Goal: Find specific page/section: Find specific page/section

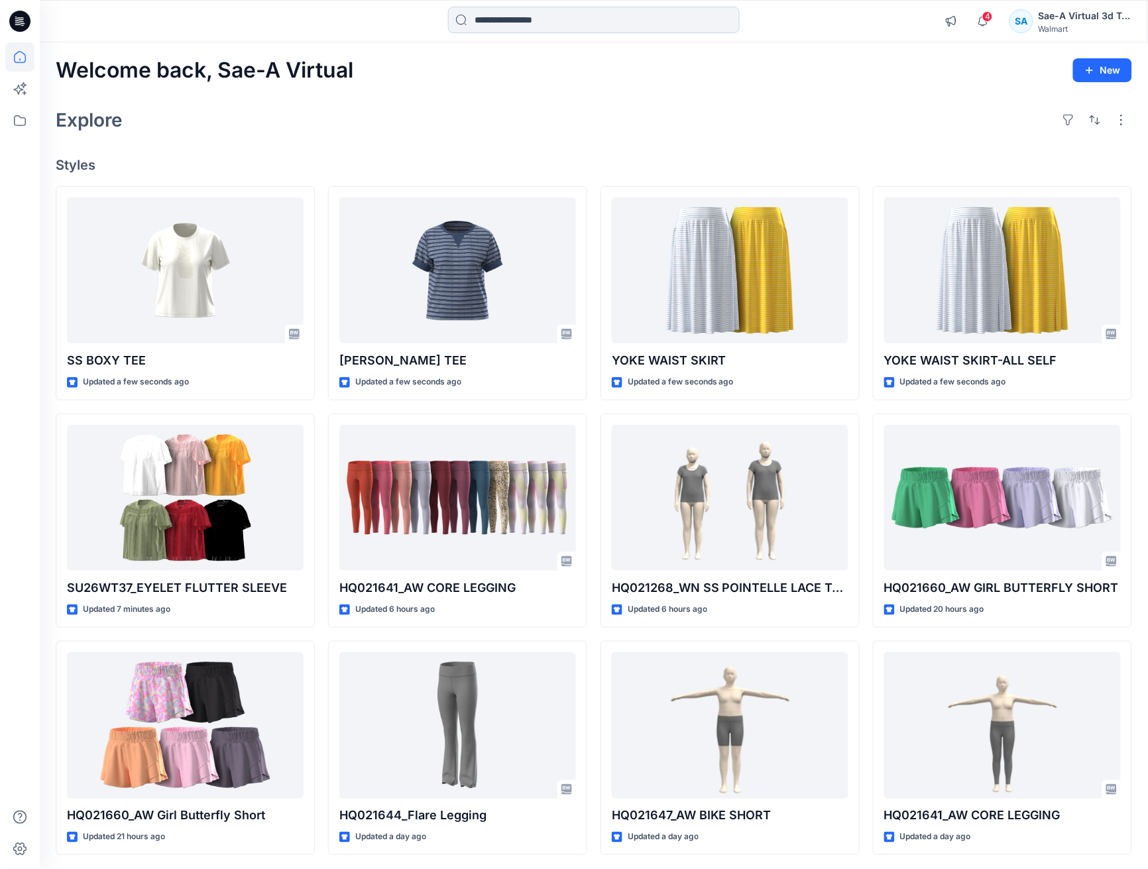
click at [590, 14] on input at bounding box center [594, 20] width 292 height 27
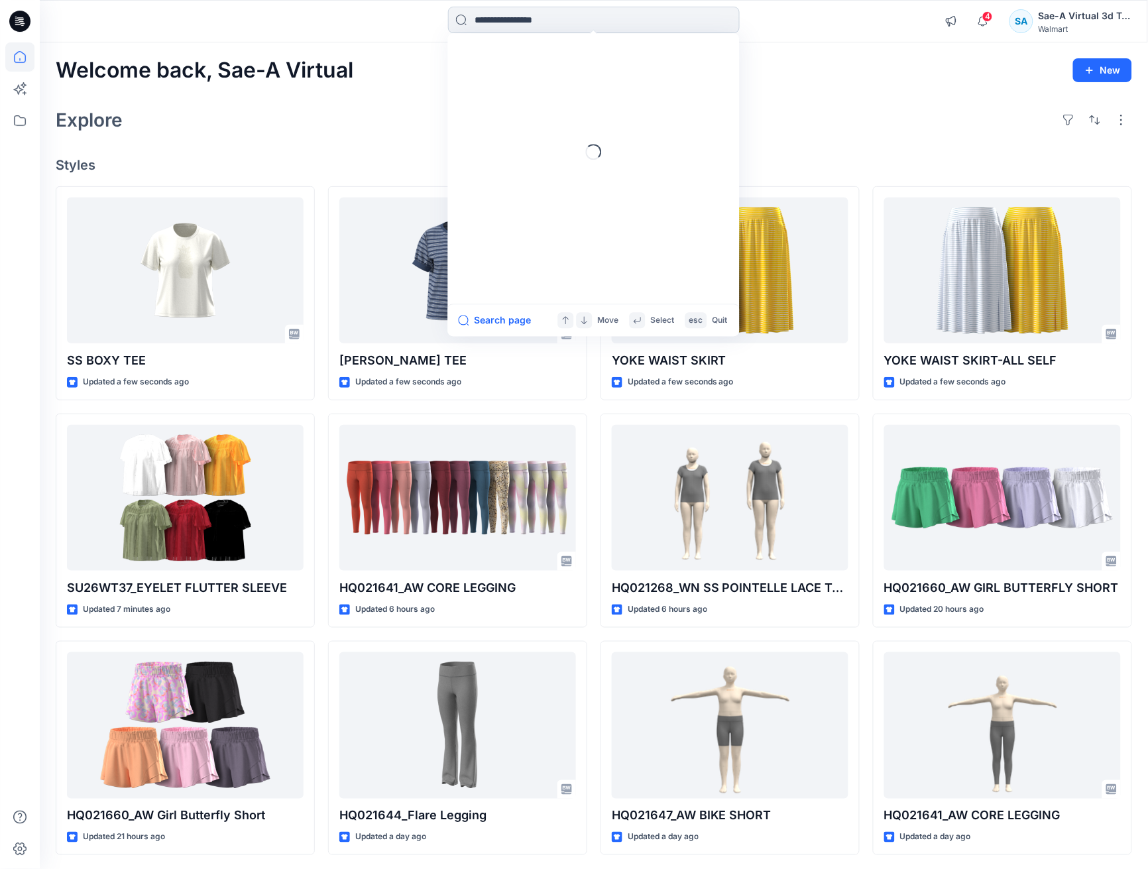
paste input "********"
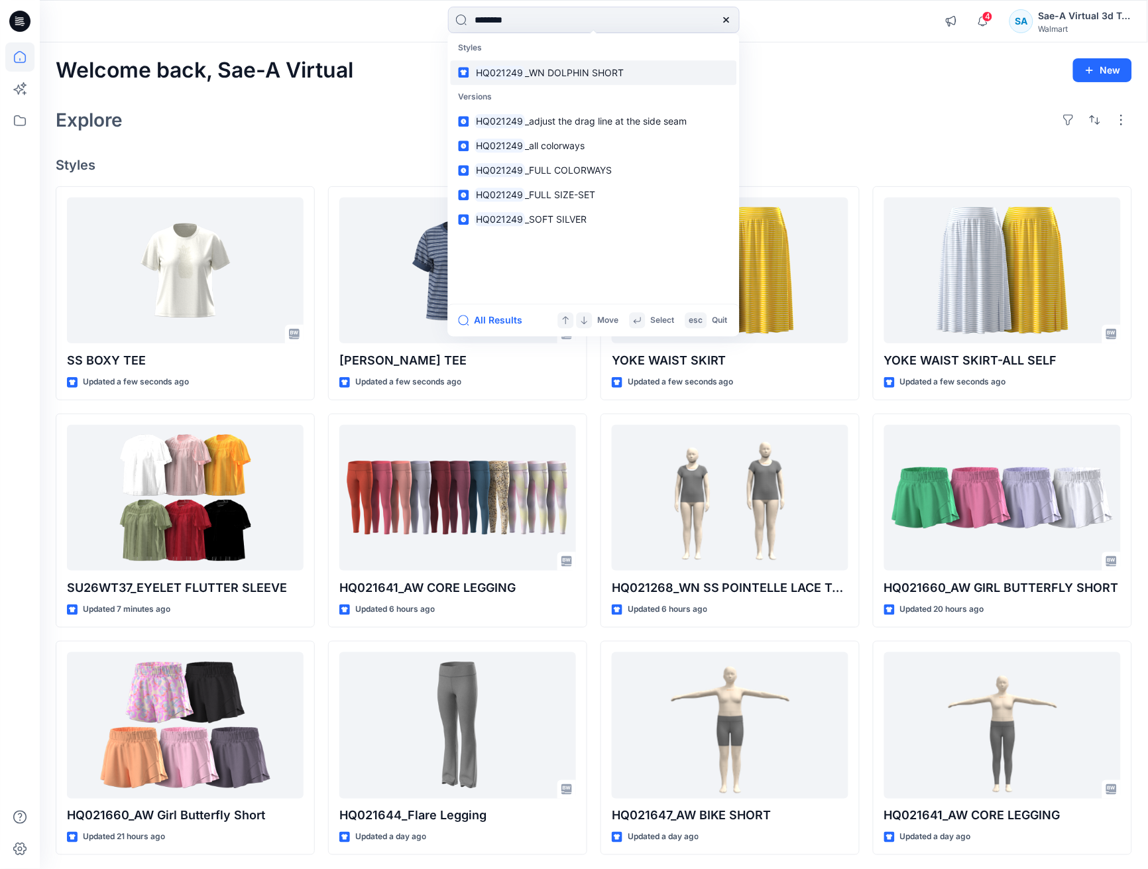
type input "********"
click at [567, 68] on span "_WN DOLPHIN SHORT" at bounding box center [574, 72] width 99 height 11
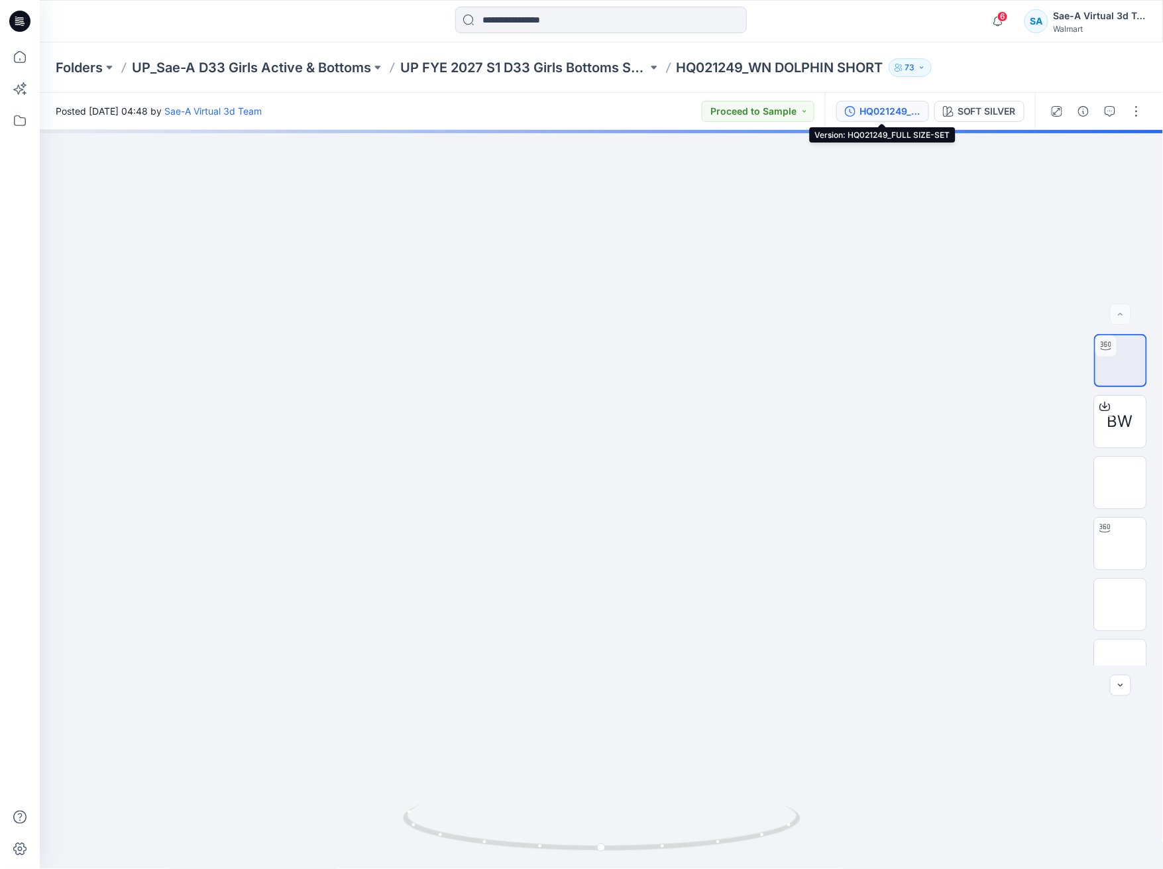
click at [899, 118] on button "HQ021249_FULL SIZE-SET" at bounding box center [883, 111] width 93 height 21
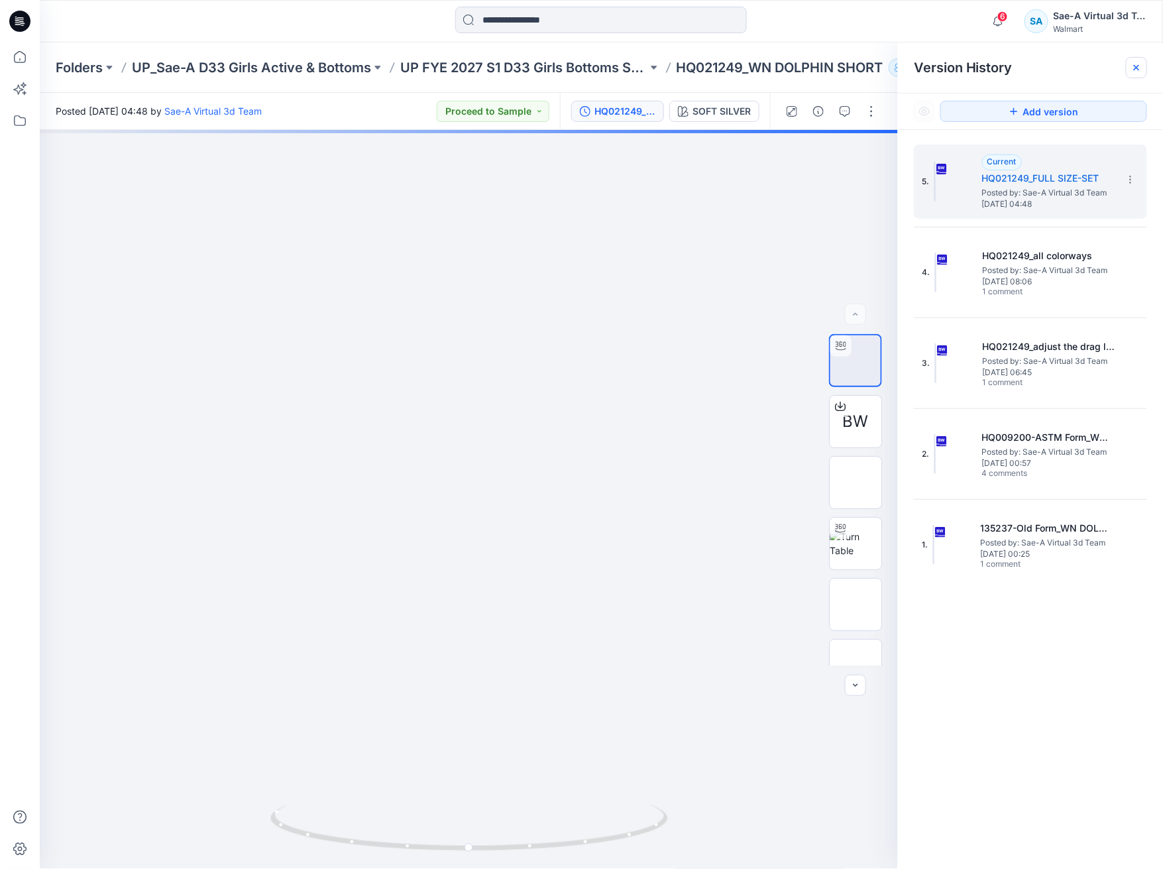
click at [1136, 63] on icon at bounding box center [1136, 67] width 11 height 11
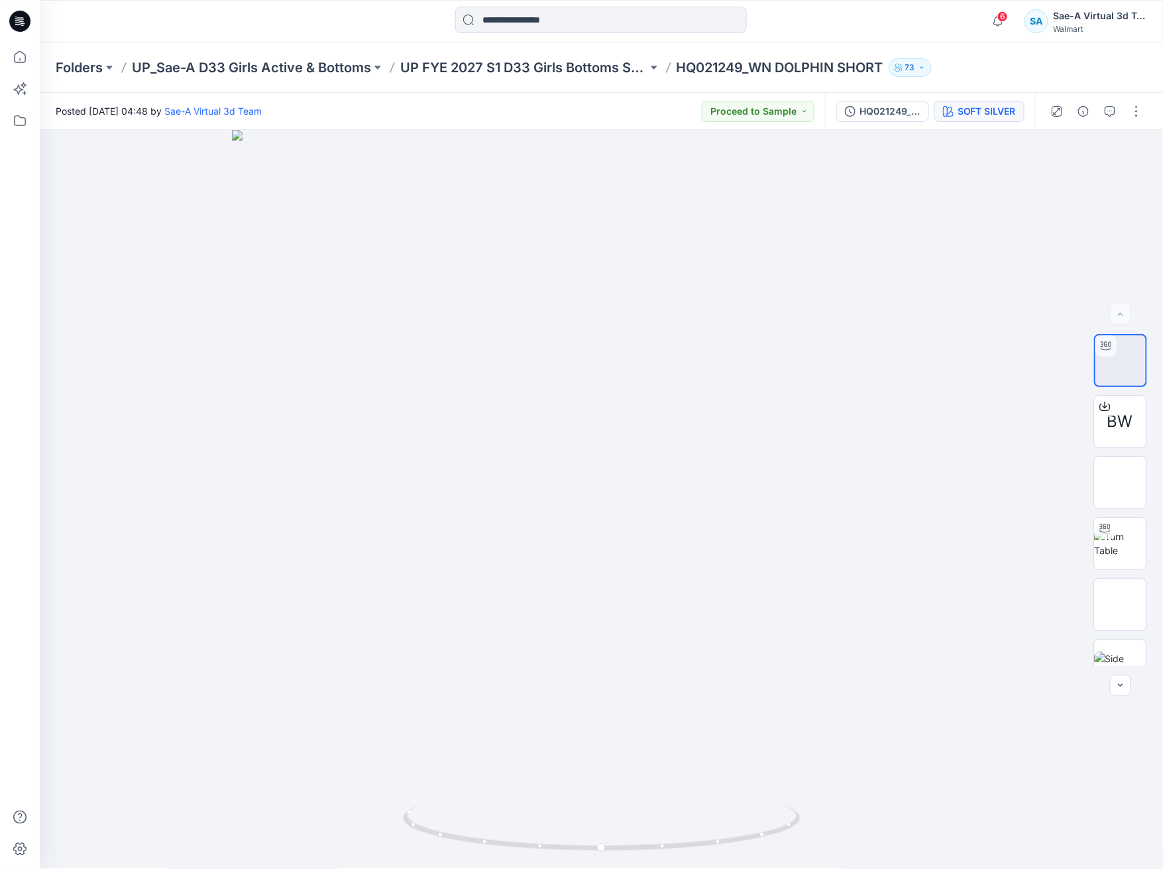
click at [1004, 113] on div "SOFT SILVER" at bounding box center [987, 111] width 58 height 15
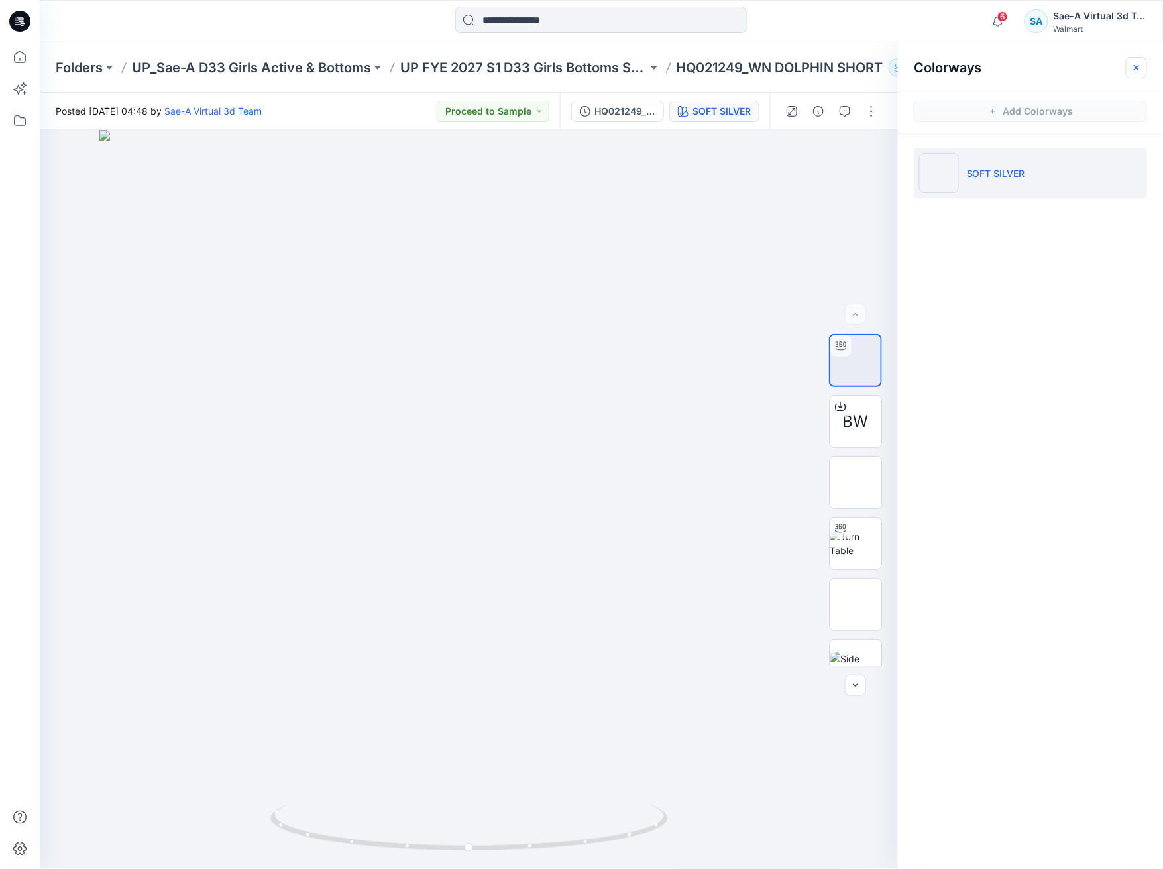
click at [1141, 69] on icon "button" at bounding box center [1136, 67] width 11 height 11
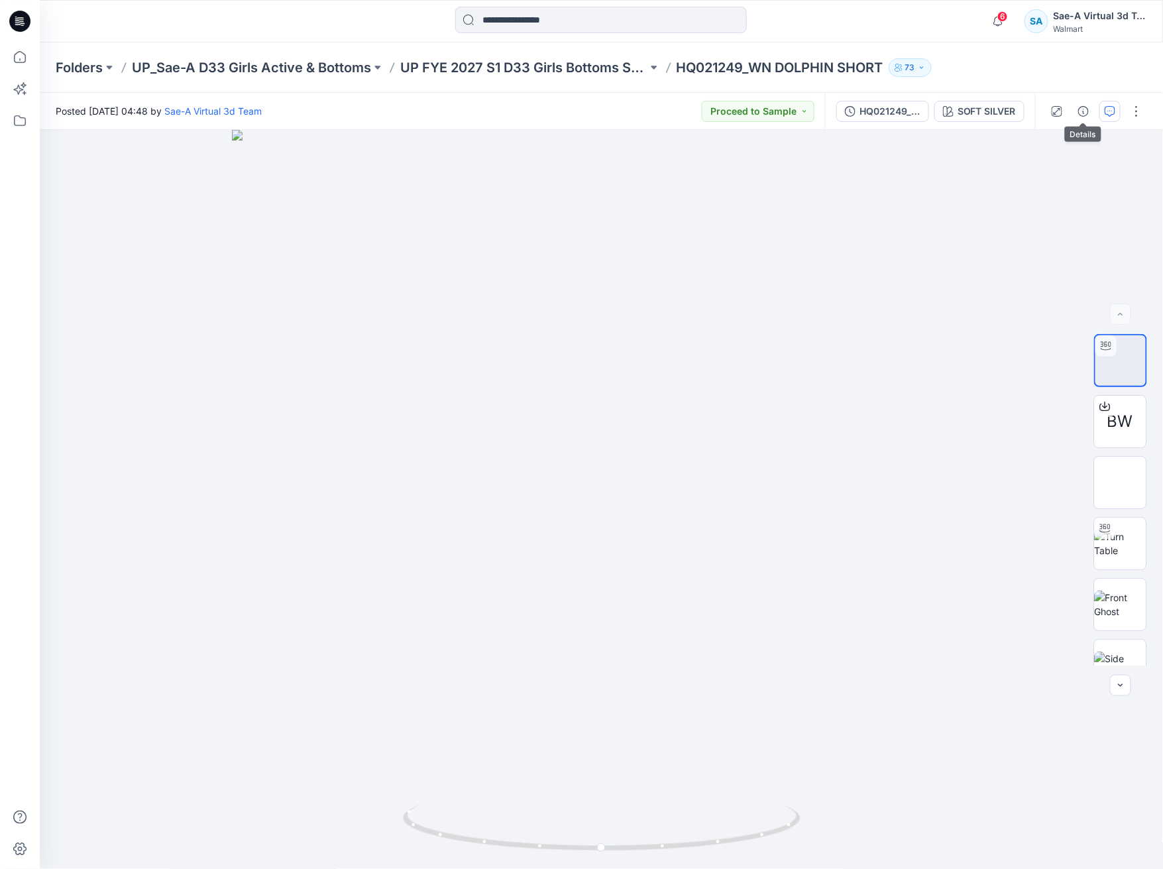
click at [1111, 110] on icon "button" at bounding box center [1110, 111] width 11 height 11
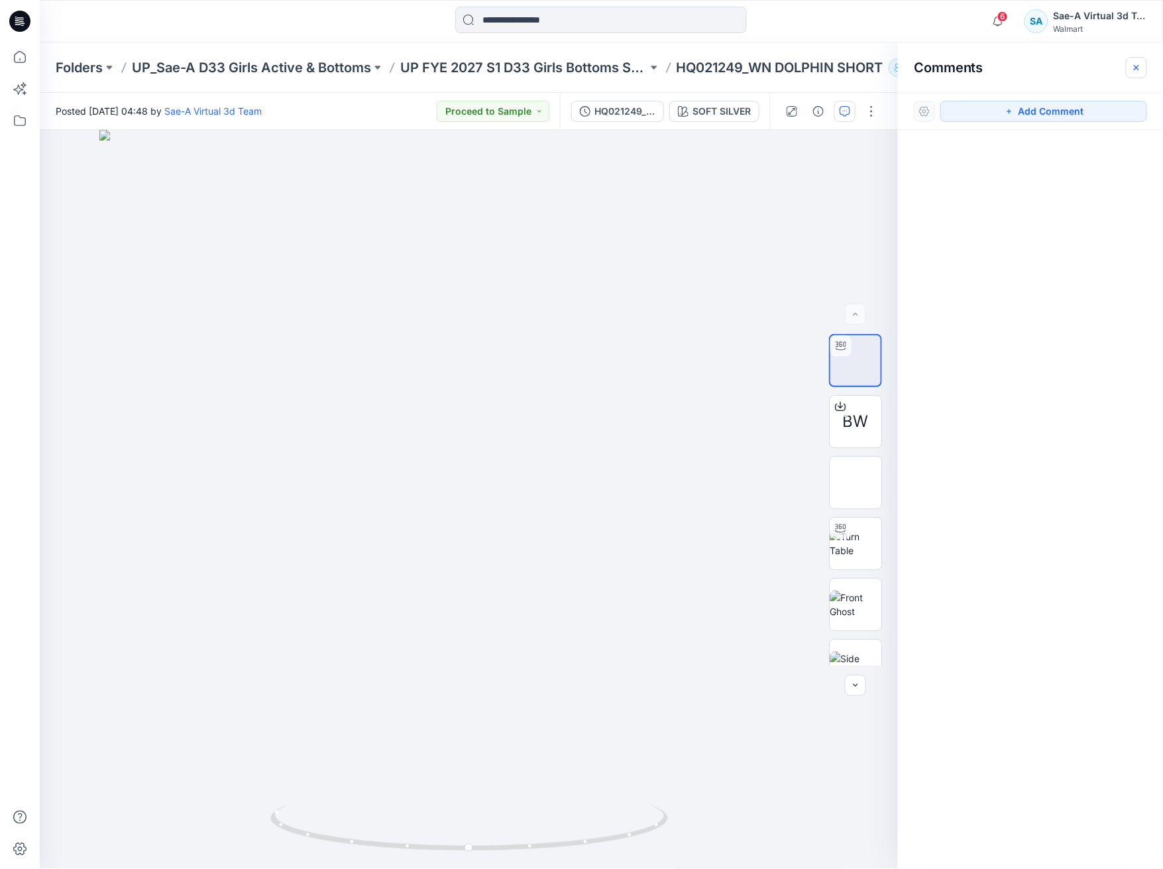
click at [1131, 70] on icon "button" at bounding box center [1136, 67] width 11 height 11
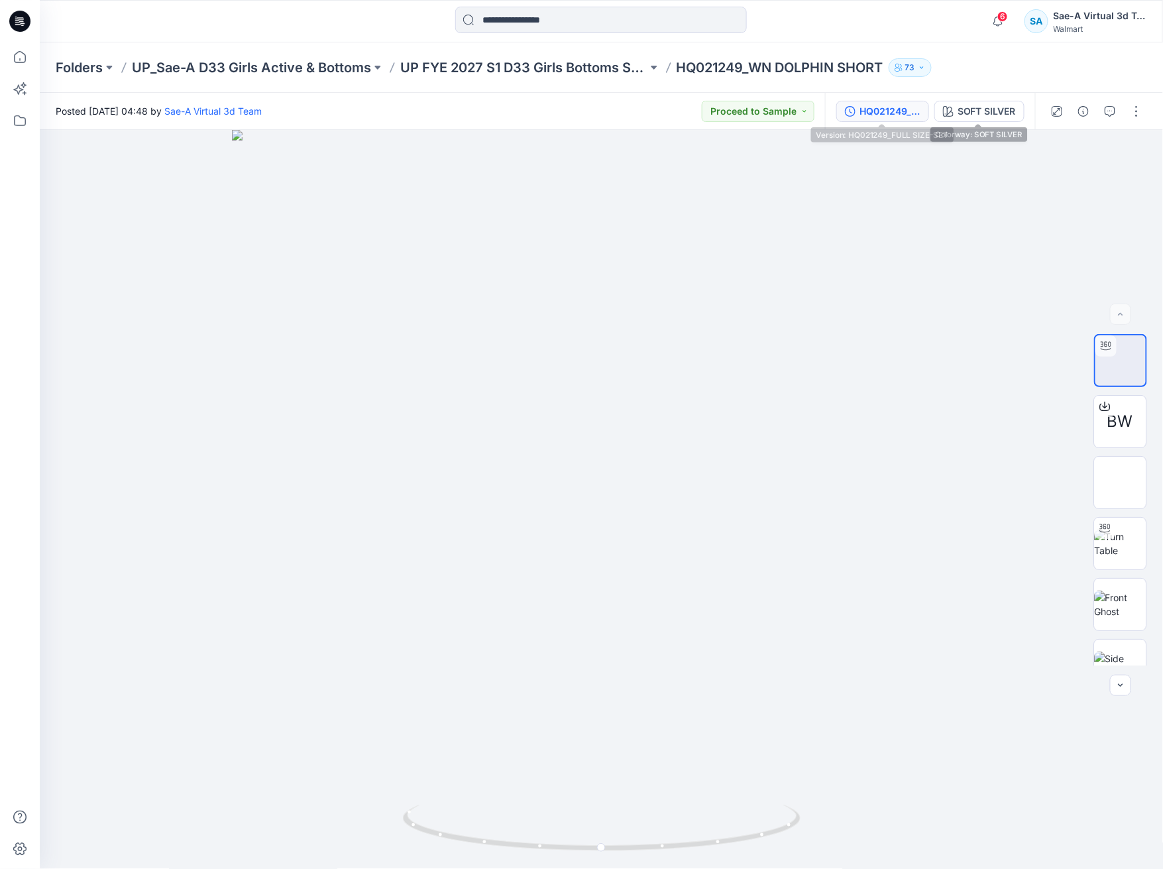
click at [897, 109] on div "HQ021249_FULL SIZE-SET" at bounding box center [890, 111] width 61 height 15
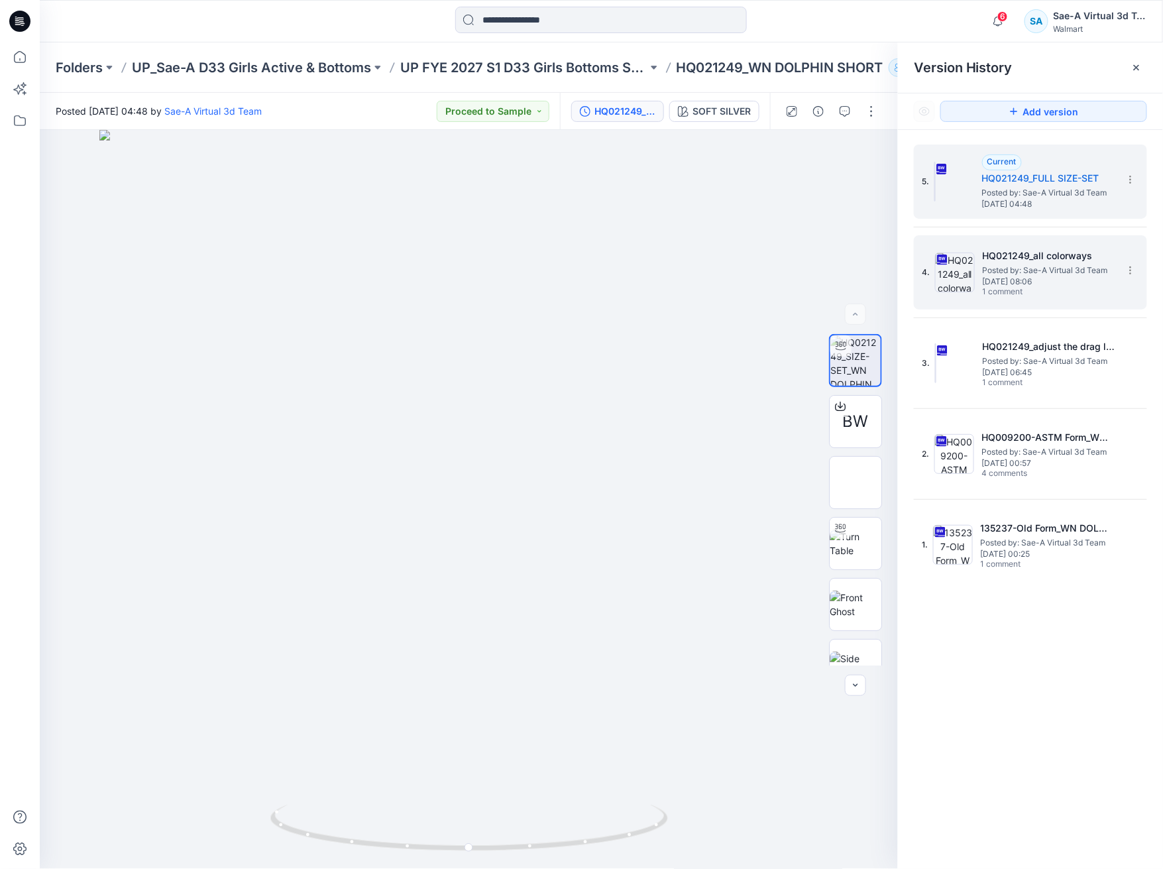
click at [1079, 282] on span "[DATE] 08:06" at bounding box center [1049, 281] width 133 height 9
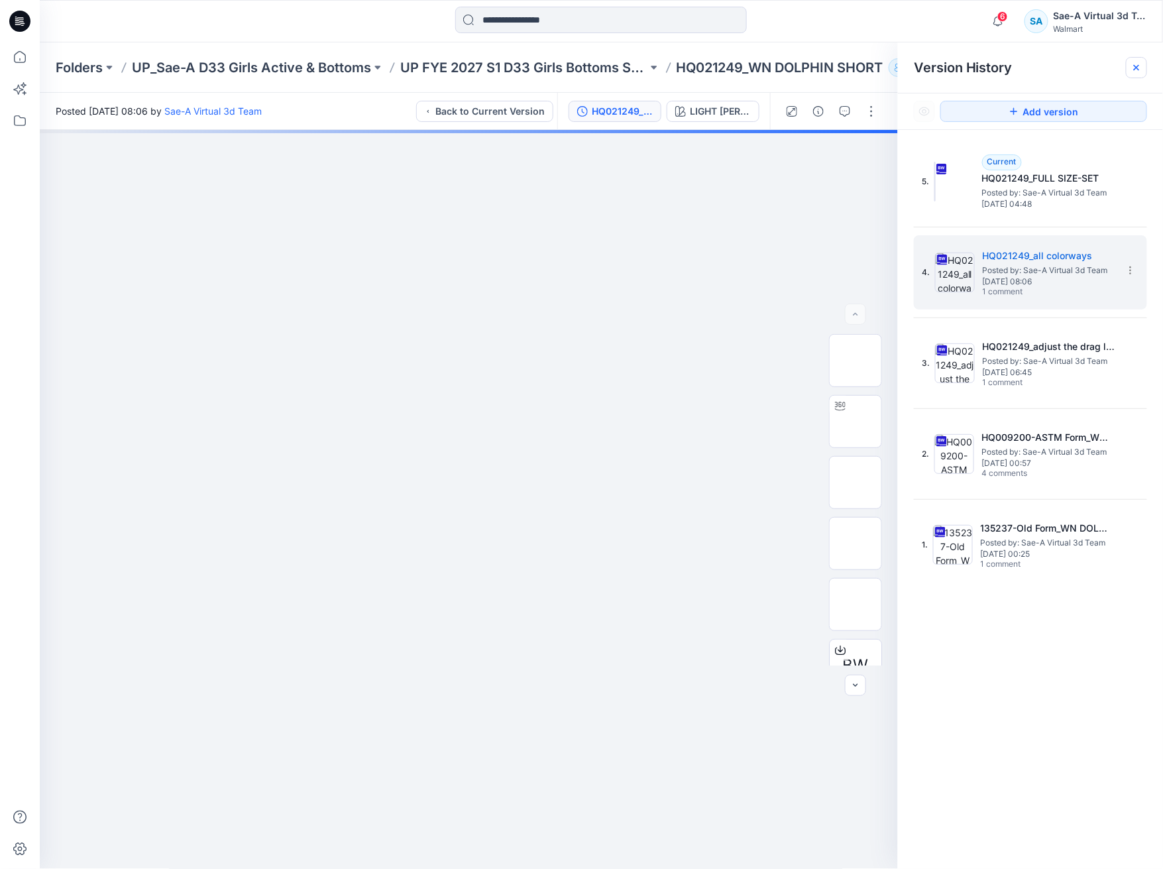
click at [1139, 66] on icon at bounding box center [1136, 67] width 11 height 11
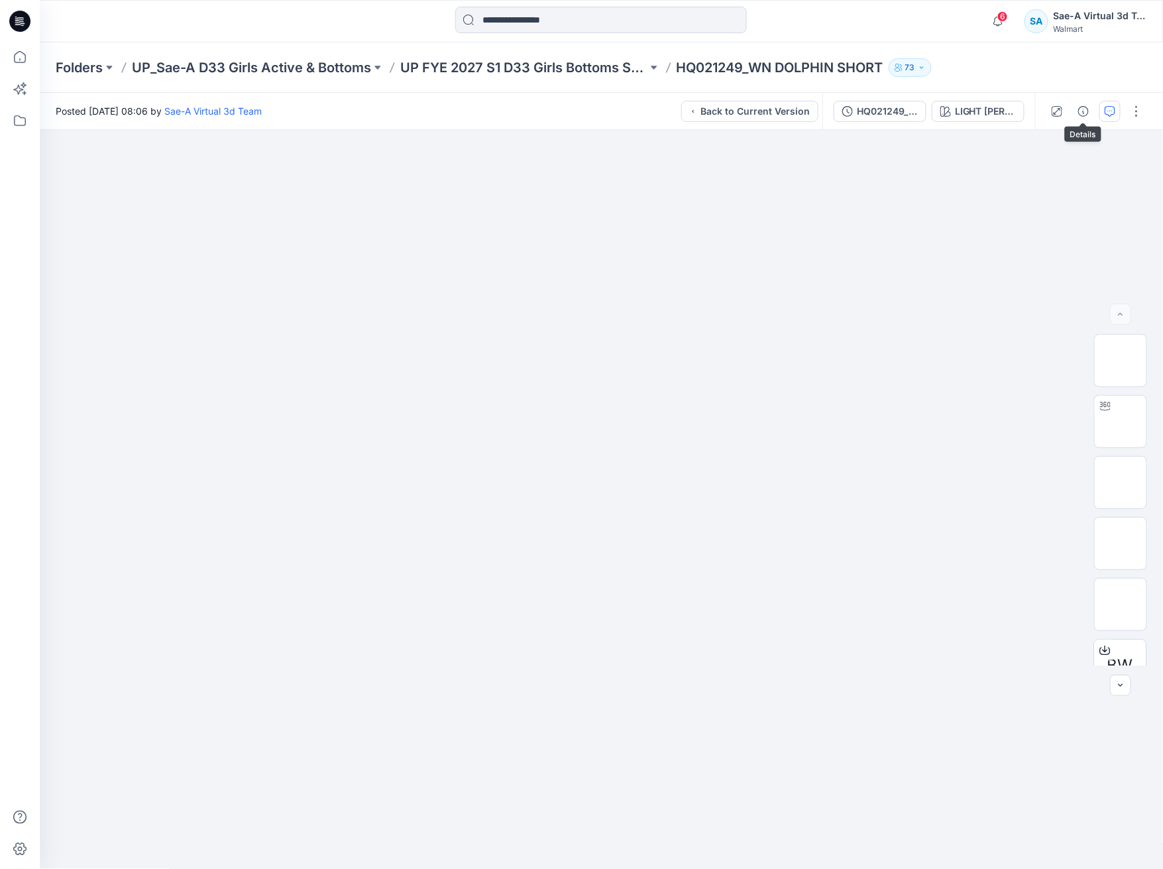
click at [1110, 109] on icon "button" at bounding box center [1110, 111] width 11 height 11
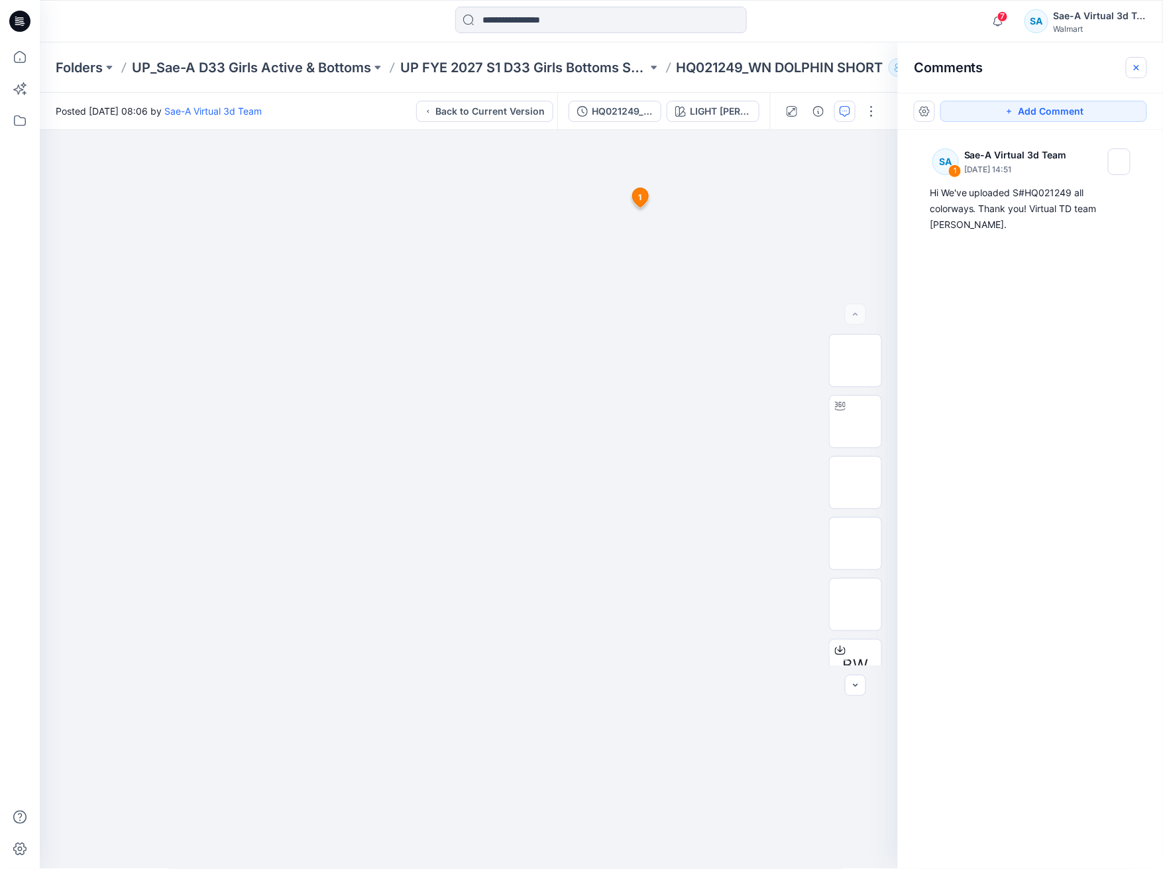
click at [1132, 62] on icon "button" at bounding box center [1136, 67] width 11 height 11
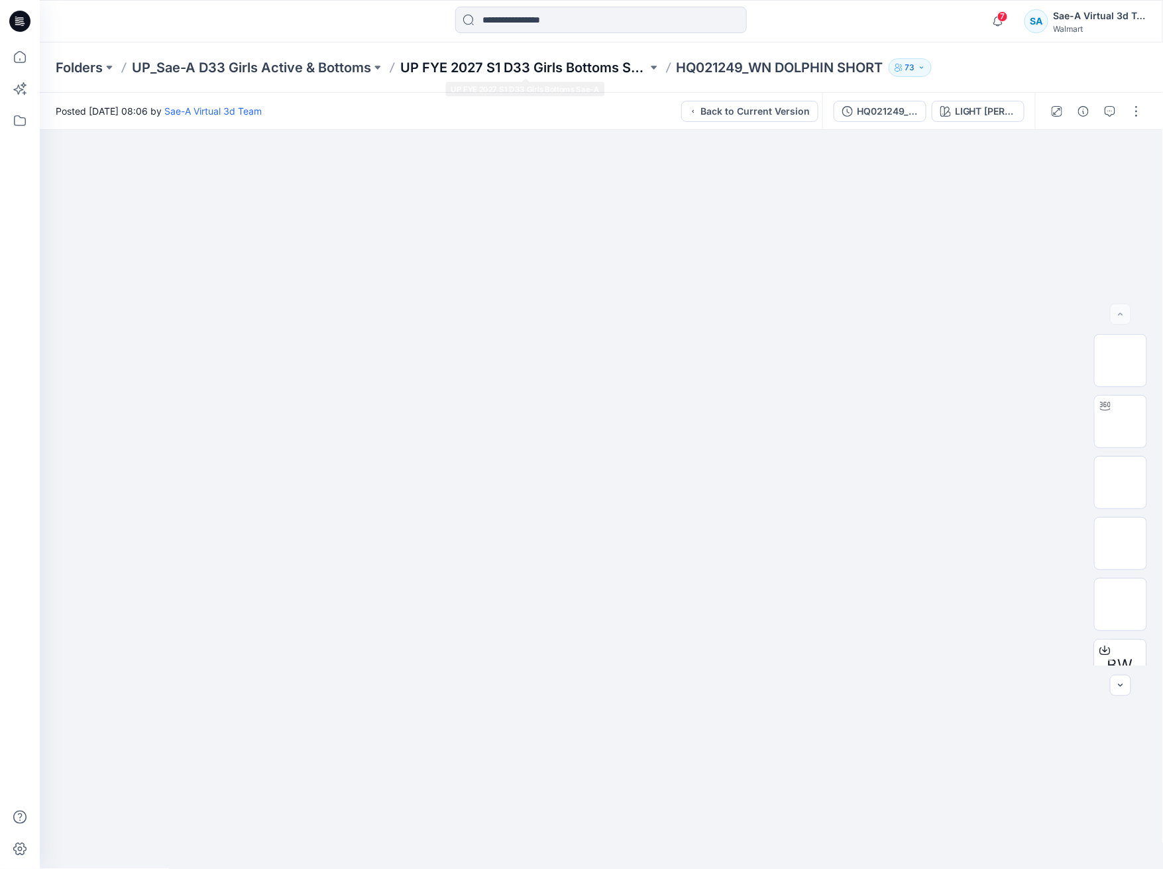
click at [574, 66] on p "UP FYE 2027 S1 D33 Girls Bottoms Sae-A" at bounding box center [523, 67] width 247 height 19
